Goal: Obtain resource: Download file/media

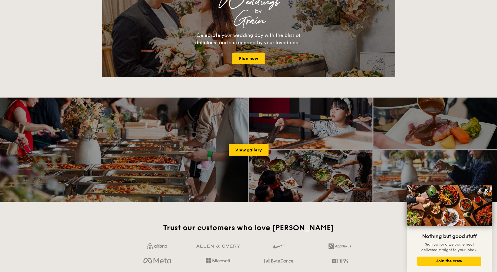
scroll to position [742, 0]
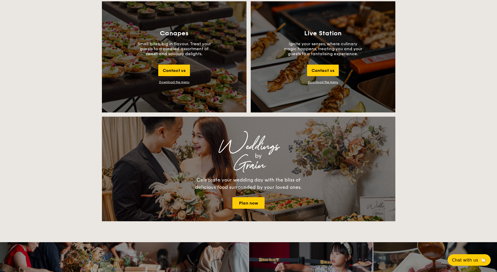
scroll to position [585, 0]
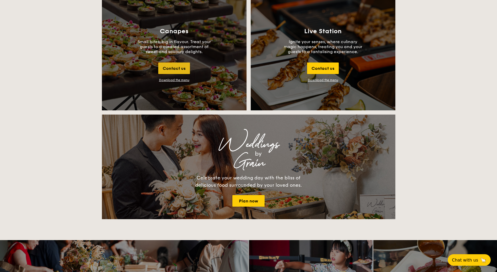
click at [184, 71] on div "Contact us" at bounding box center [174, 69] width 32 height 12
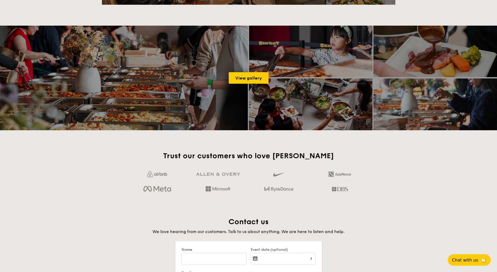
scroll to position [1014, 0]
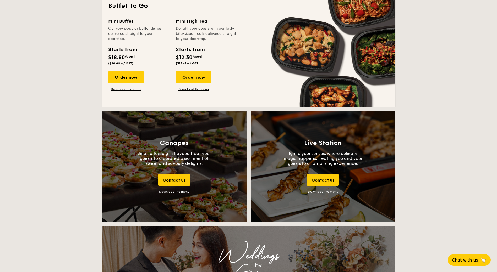
scroll to position [480, 0]
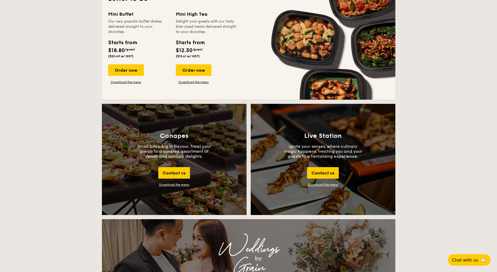
click at [181, 185] on div "Download the menu" at bounding box center [174, 185] width 30 height 4
